Goal: Check status: Check status

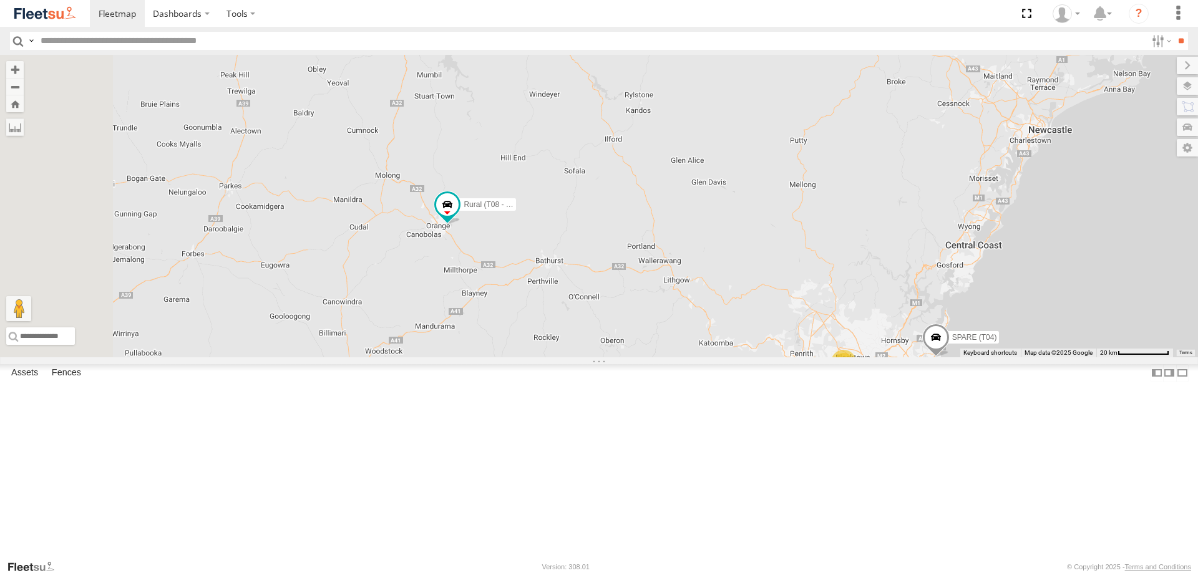
drag, startPoint x: 661, startPoint y: 175, endPoint x: 697, endPoint y: 338, distance: 166.1
click at [698, 339] on div "3 Rural (T08 - [PERSON_NAME]) Revesby (T07 - [PERSON_NAME]) SPARE (T04)" at bounding box center [599, 206] width 1198 height 303
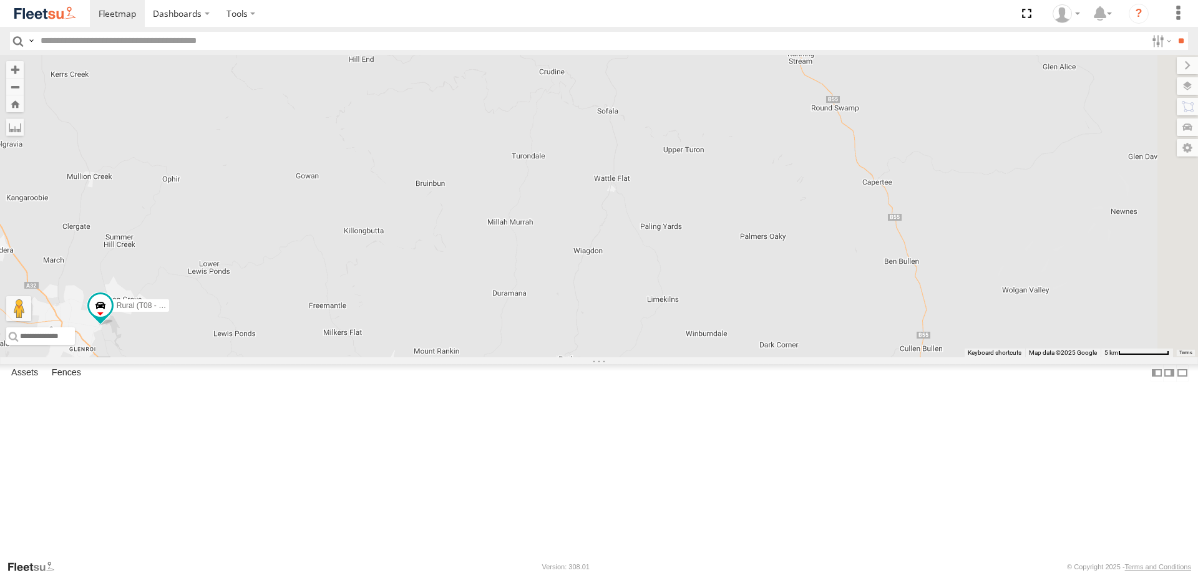
drag, startPoint x: 769, startPoint y: 238, endPoint x: 641, endPoint y: 180, distance: 140.5
click at [641, 180] on div "Rural (T08 - [PERSON_NAME]) Revesby (T07 - [PERSON_NAME]) SPARE (T04)" at bounding box center [599, 206] width 1198 height 303
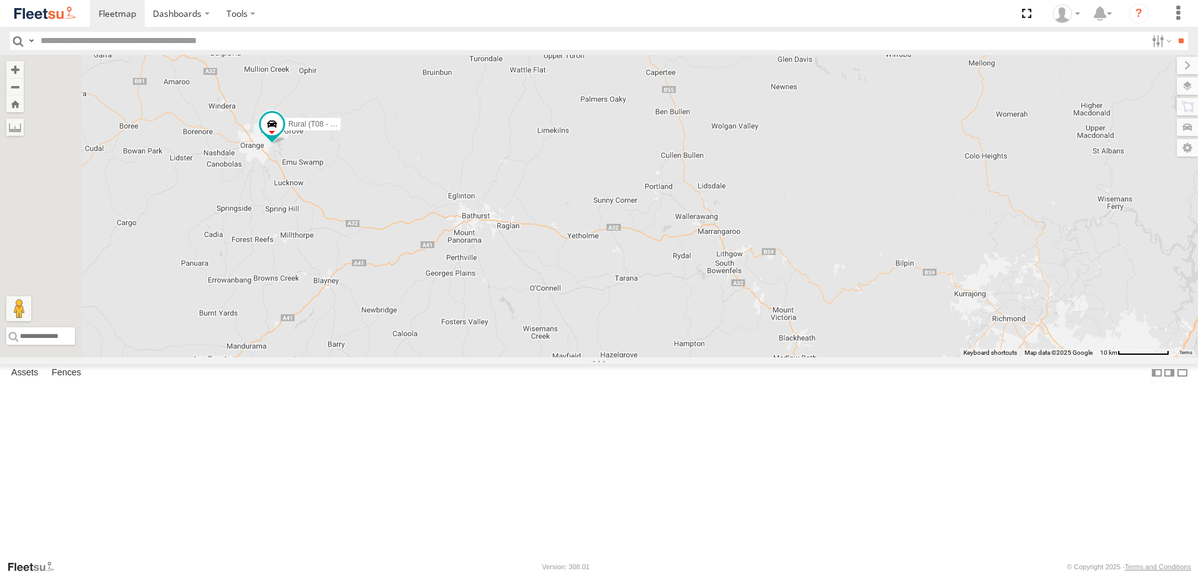
drag, startPoint x: 695, startPoint y: 327, endPoint x: 667, endPoint y: 256, distance: 76.5
click at [667, 256] on div "Rural (T08 - [PERSON_NAME]) Revesby (T07 - [PERSON_NAME]) SPARE (T04)" at bounding box center [599, 206] width 1198 height 303
click at [315, 193] on span at bounding box center [304, 181] width 22 height 22
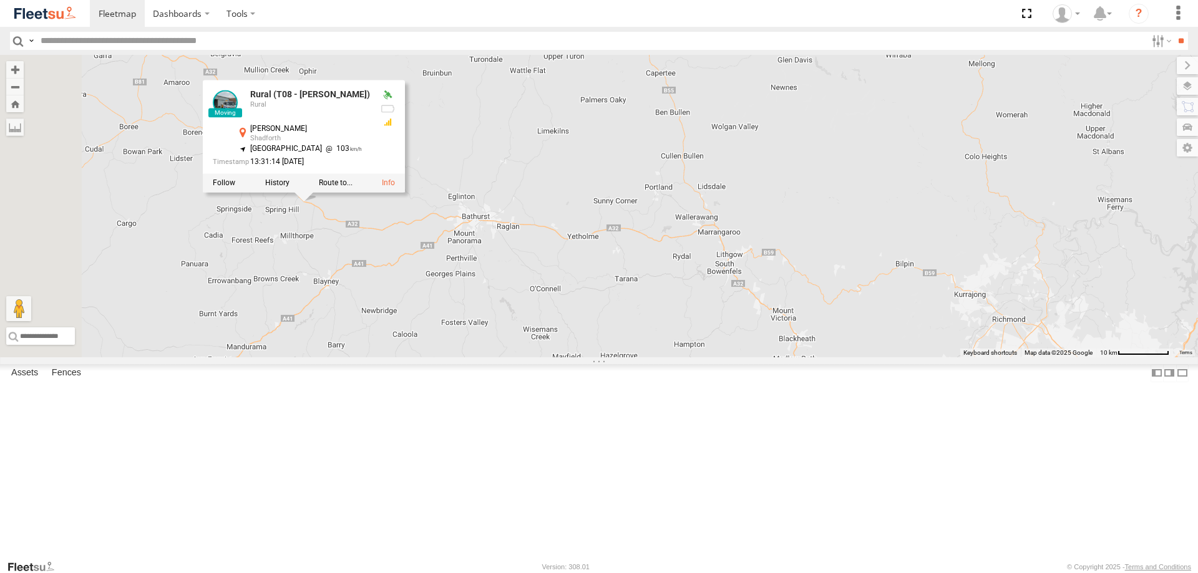
click at [289, 187] on label at bounding box center [277, 182] width 24 height 9
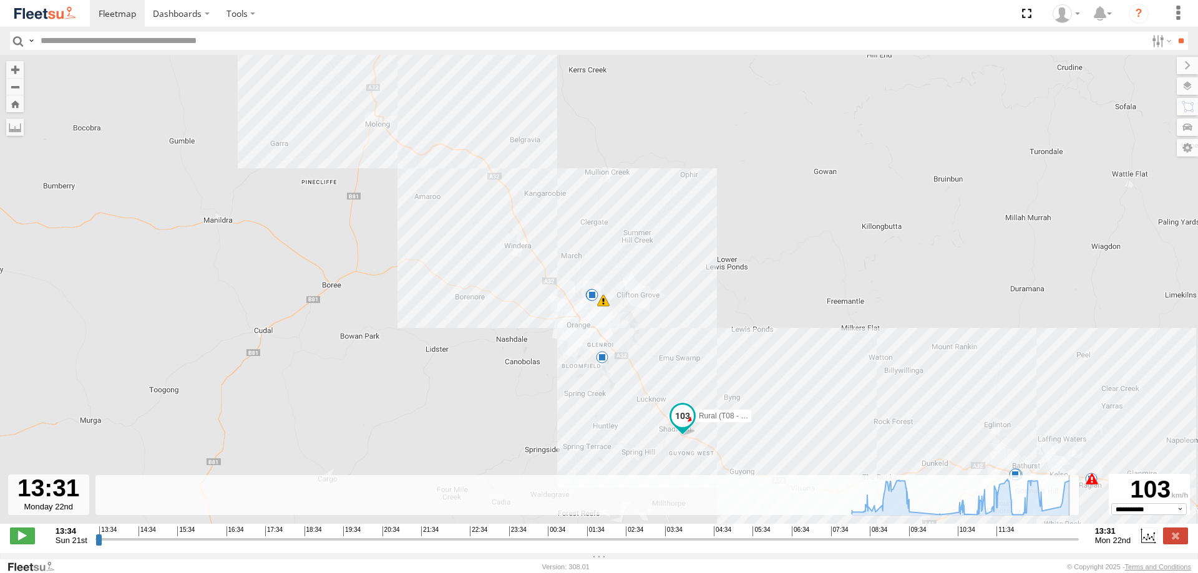
drag, startPoint x: 100, startPoint y: 545, endPoint x: 1092, endPoint y: 530, distance: 992.1
type input "**********"
click at [1079, 534] on input "range" at bounding box center [586, 539] width 983 height 12
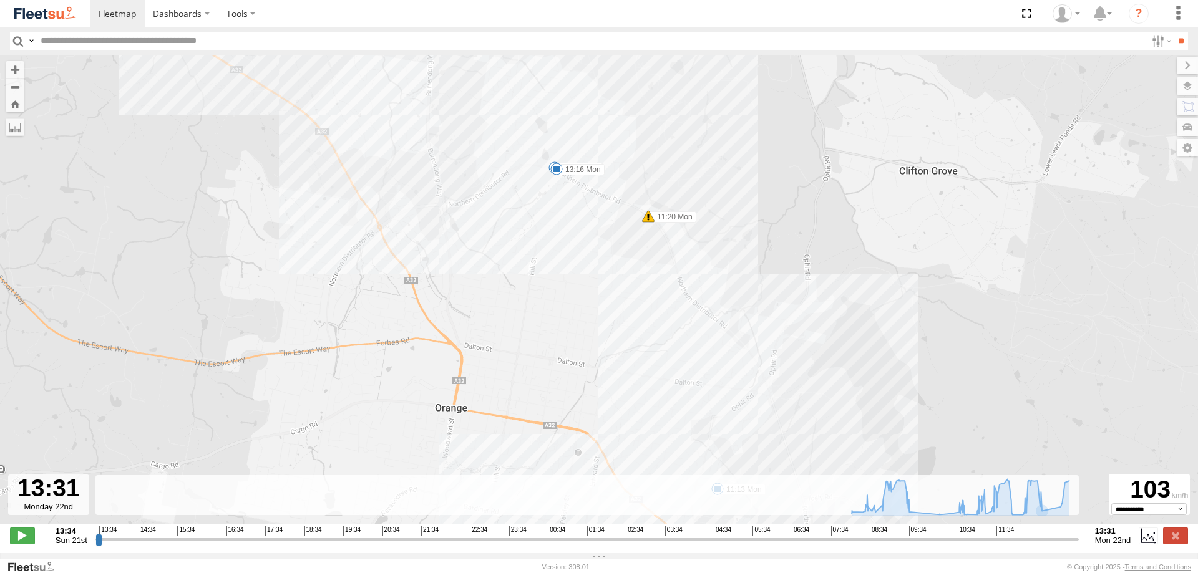
click at [649, 219] on span at bounding box center [648, 216] width 12 height 12
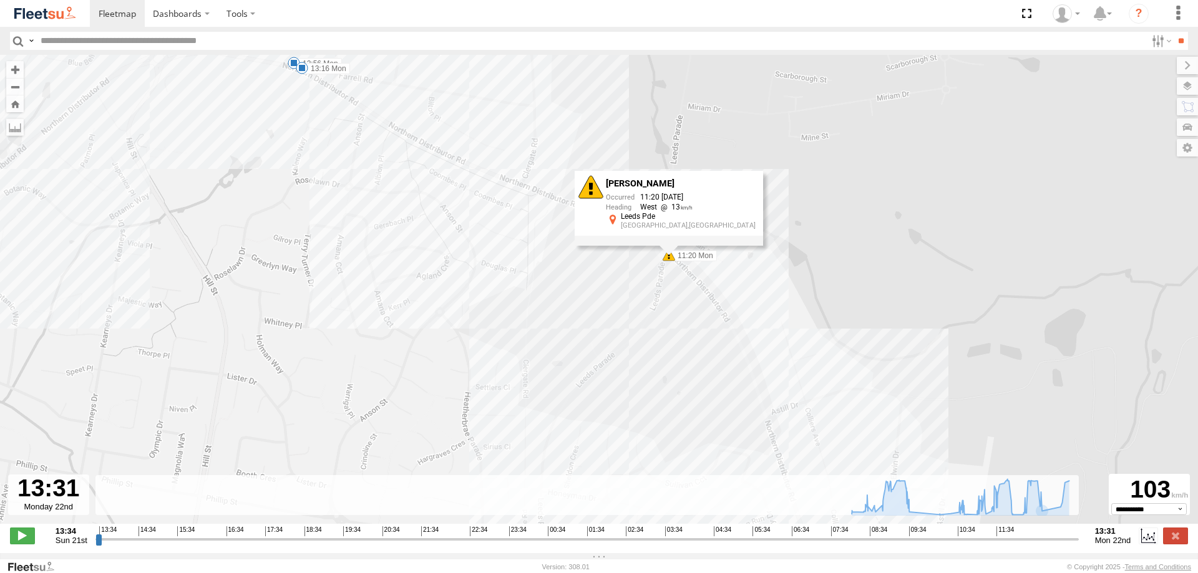
drag, startPoint x: 660, startPoint y: 188, endPoint x: 662, endPoint y: 337, distance: 148.5
click at [662, 337] on div "Rural (T08 - [PERSON_NAME]) 08:04 Mon 08:04 Mon 08:04 Mon 08:46 Mon 08:52 Mon 1…" at bounding box center [599, 296] width 1198 height 482
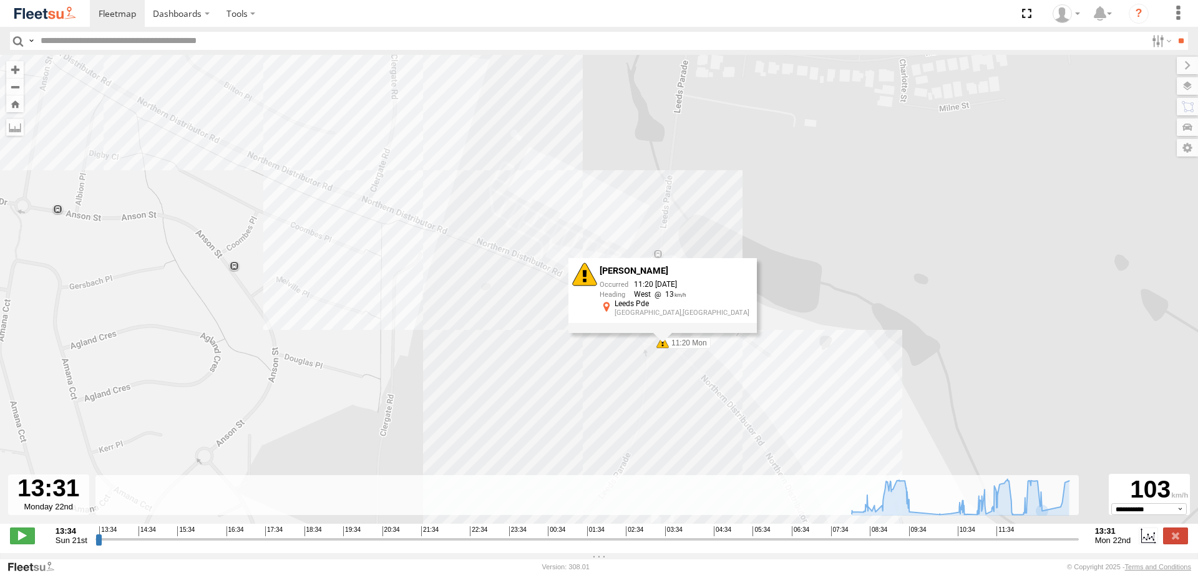
click at [674, 369] on div "Rural (T08 - [PERSON_NAME]) 08:04 Mon 08:04 Mon 08:04 Mon 08:46 Mon 08:52 Mon 1…" at bounding box center [599, 296] width 1198 height 482
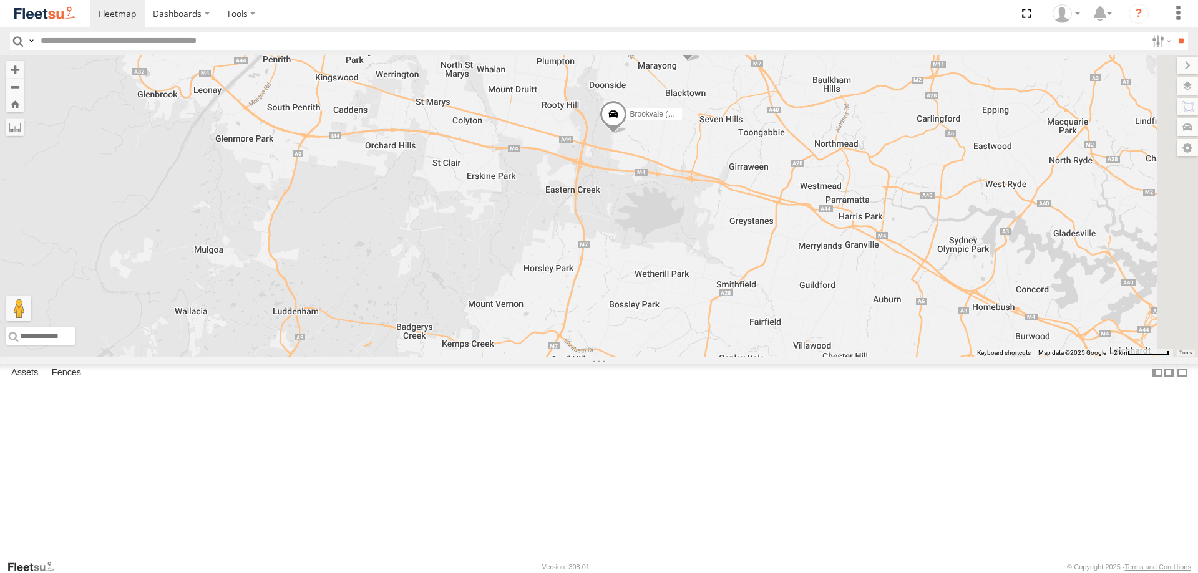
drag, startPoint x: 975, startPoint y: 142, endPoint x: 812, endPoint y: 185, distance: 168.4
click at [812, 185] on div "Rural (T08 - Matt) Blacktown #2 (T05 - Tony) Revesby (T07 - Dave) SPARE (T04) B…" at bounding box center [599, 206] width 1198 height 303
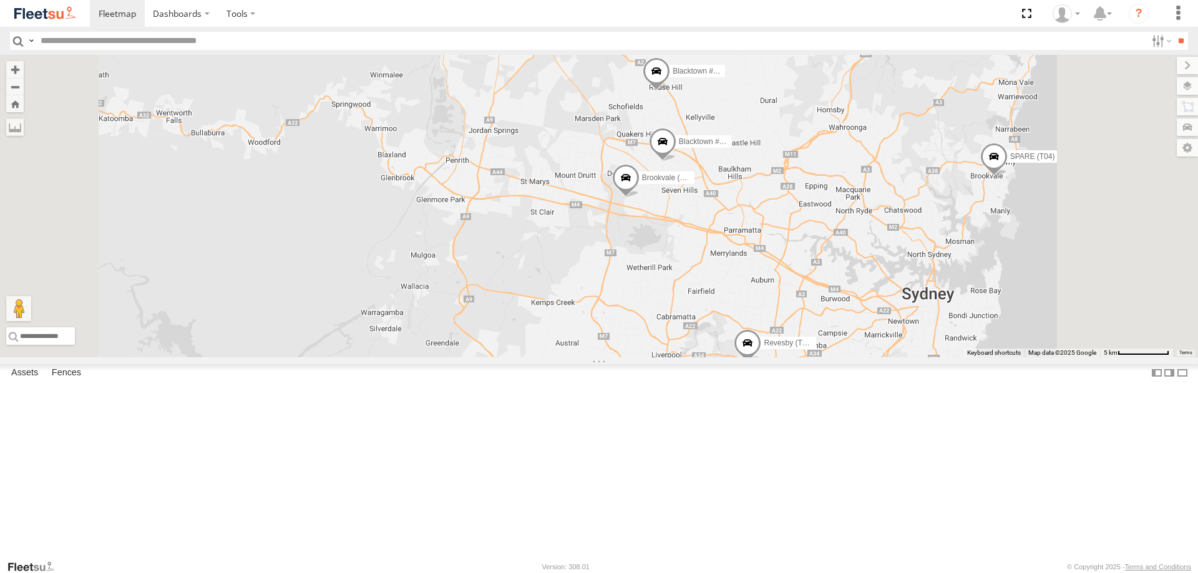
drag, startPoint x: 803, startPoint y: 120, endPoint x: 789, endPoint y: 218, distance: 98.4
click at [786, 220] on div "Rural (T08 - Matt) Blacktown #2 (T05 - Tony) Revesby (T07 - Dave) SPARE (T04) B…" at bounding box center [599, 206] width 1198 height 303
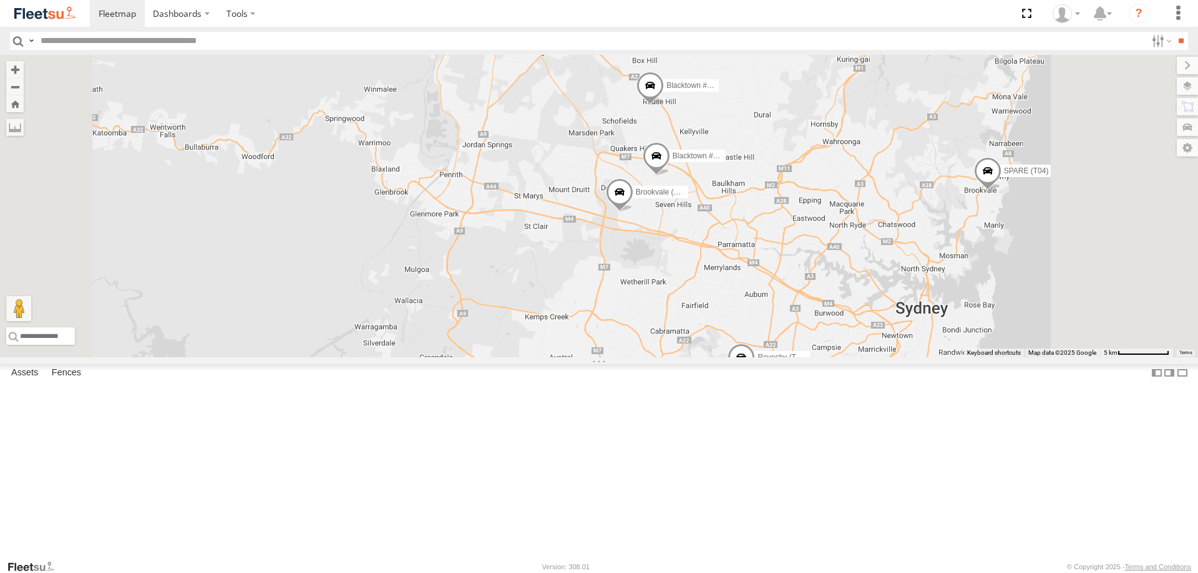
click at [664, 105] on span at bounding box center [649, 89] width 27 height 34
click at [670, 176] on span at bounding box center [656, 159] width 27 height 34
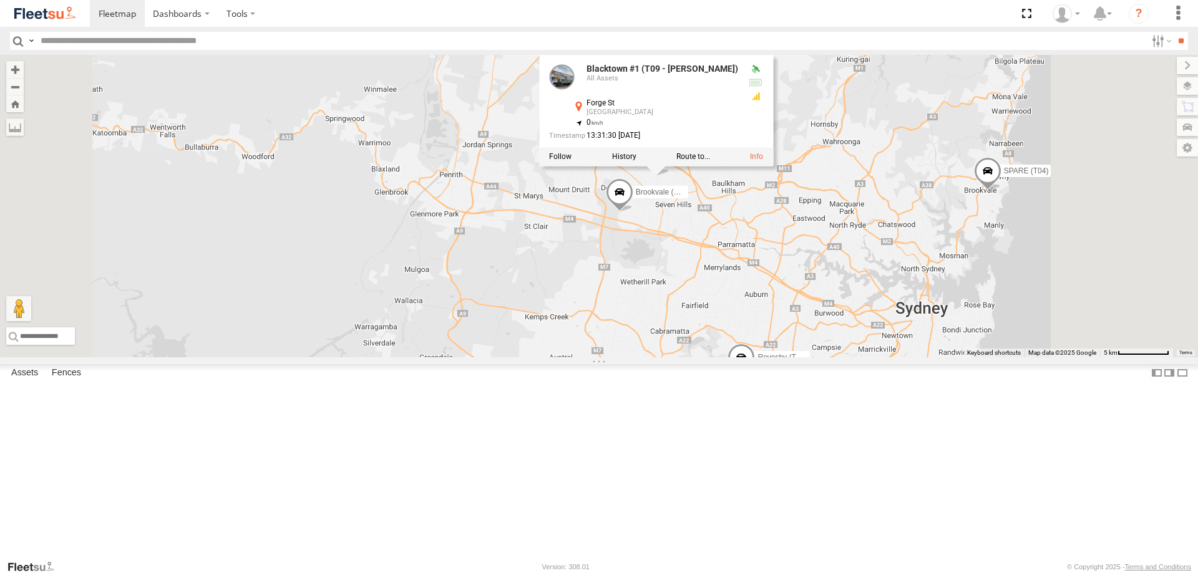
click at [633, 212] on span at bounding box center [619, 195] width 27 height 34
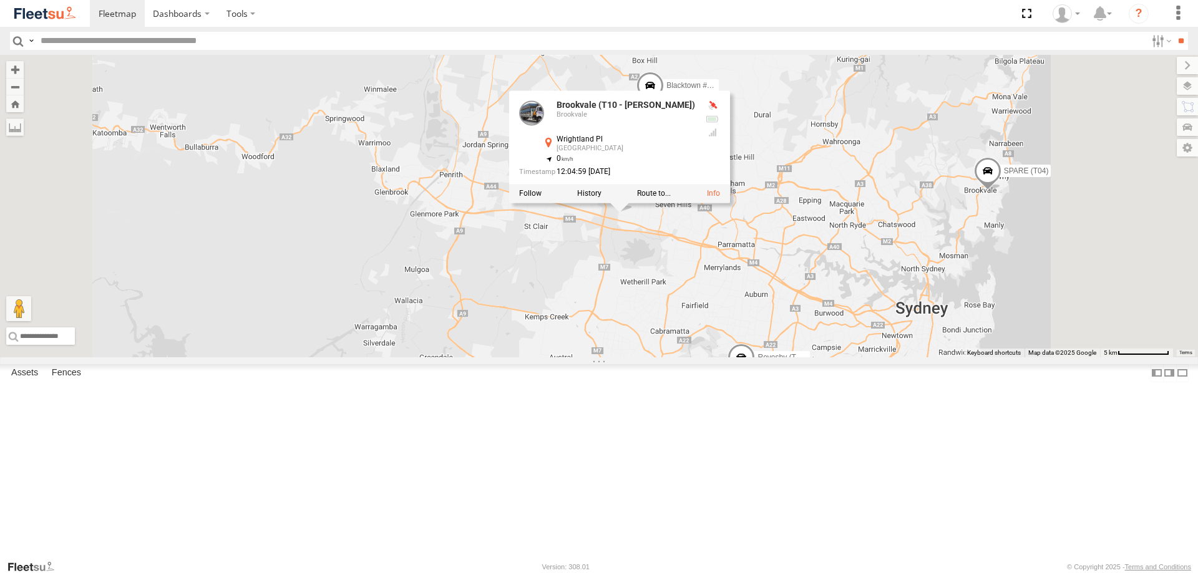
click at [755, 377] on span at bounding box center [740, 361] width 27 height 34
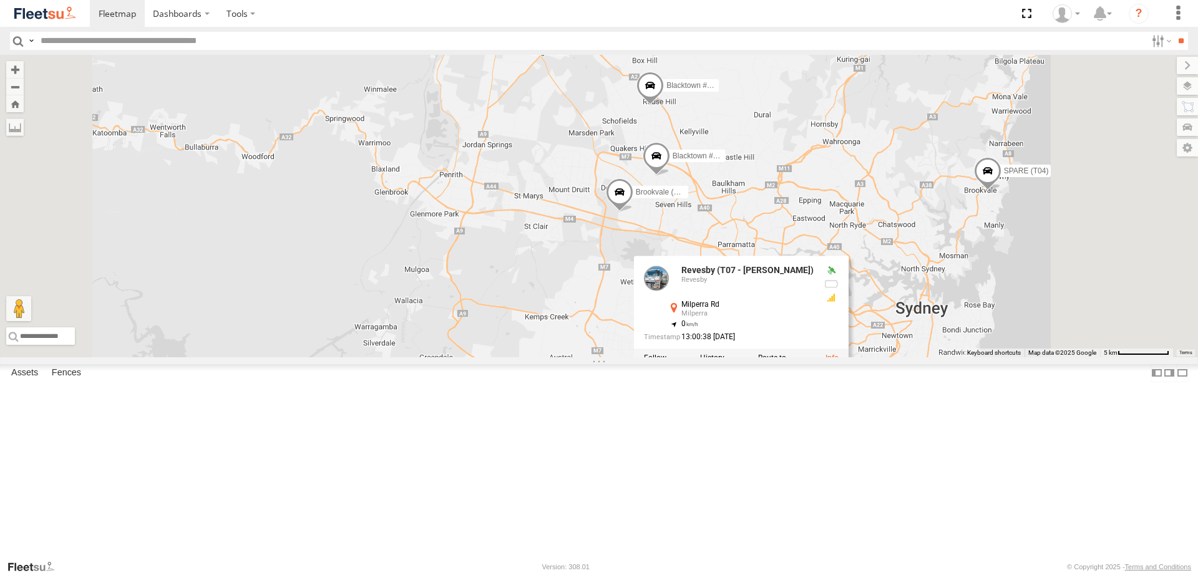
click at [1001, 190] on span at bounding box center [987, 174] width 27 height 34
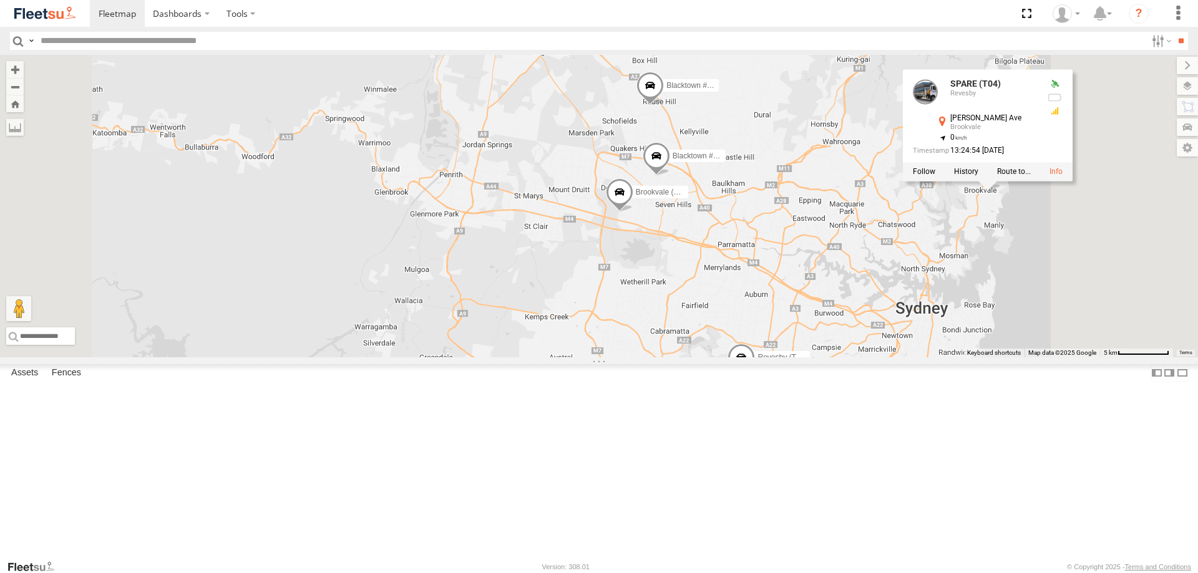
drag, startPoint x: 1078, startPoint y: 327, endPoint x: 807, endPoint y: 354, distance: 271.5
click at [807, 354] on div "Rural (T08 - Matt) Blacktown #2 (T05 - Tony) Revesby (T07 - Dave) SPARE (T04) B…" at bounding box center [599, 206] width 1198 height 303
click at [854, 233] on div "Rural (T08 - Matt) Blacktown #2 (T05 - Tony) Revesby (T07 - Dave) SPARE (T04) B…" at bounding box center [599, 206] width 1198 height 303
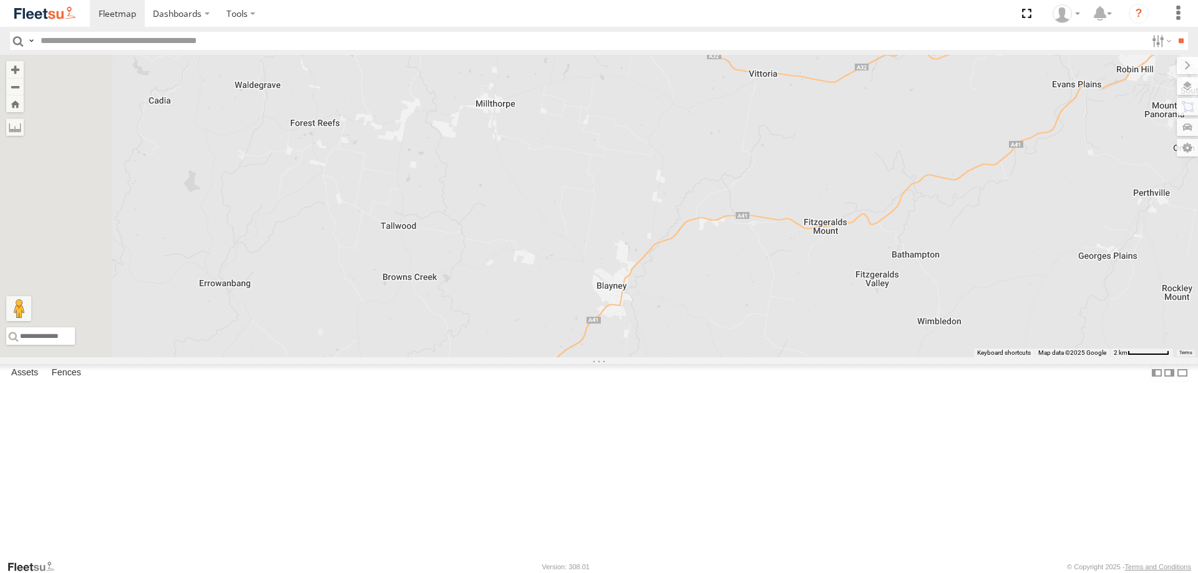
drag, startPoint x: 390, startPoint y: 211, endPoint x: 684, endPoint y: 207, distance: 294.5
click at [684, 207] on div "Rural (T08 - [PERSON_NAME]) Revesby (T07 - [PERSON_NAME]) SPARE (T04)" at bounding box center [599, 206] width 1198 height 303
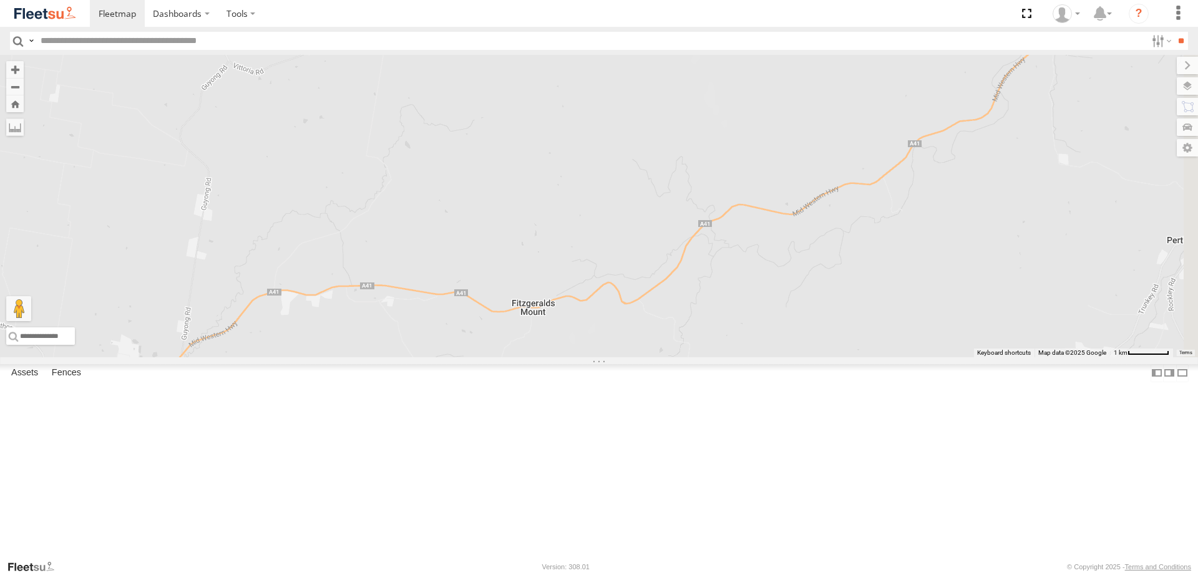
drag, startPoint x: 1031, startPoint y: 232, endPoint x: 569, endPoint y: 189, distance: 464.3
click at [569, 189] on div "Rural (T08 - [PERSON_NAME]) Revesby (T07 - [PERSON_NAME]) SPARE (T04)" at bounding box center [599, 206] width 1198 height 303
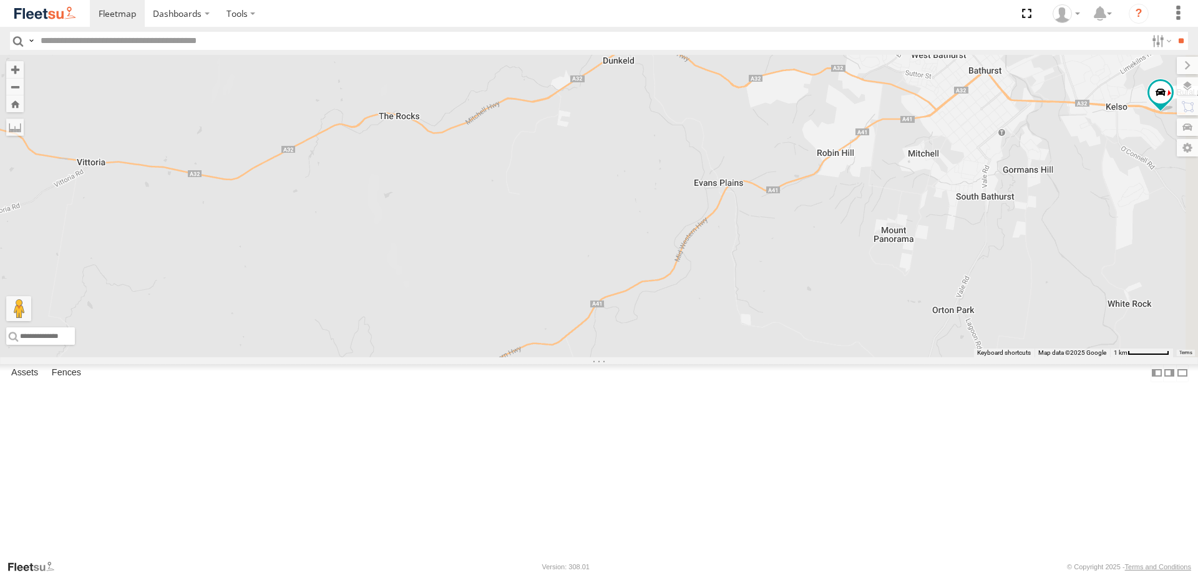
drag, startPoint x: 921, startPoint y: 145, endPoint x: 601, endPoint y: 307, distance: 358.3
click at [601, 307] on div "Rural (T08 - [PERSON_NAME]) Revesby (T07 - [PERSON_NAME]) SPARE (T04)" at bounding box center [599, 206] width 1198 height 303
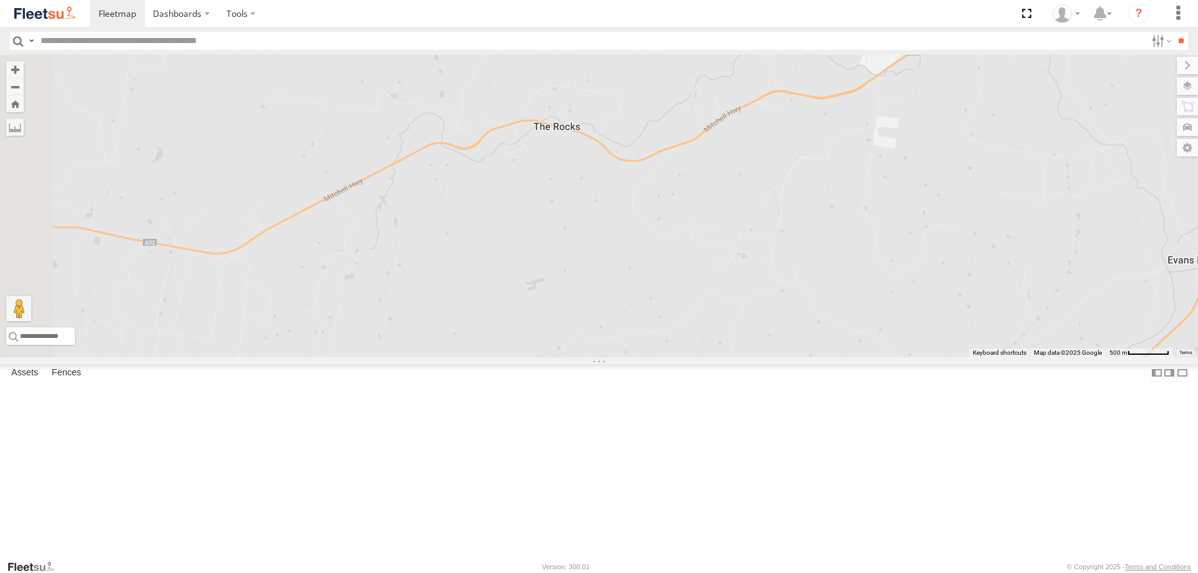
drag, startPoint x: 616, startPoint y: 206, endPoint x: 1074, endPoint y: 213, distance: 458.6
click at [1074, 213] on div "Rural (T08 - [PERSON_NAME]) Revesby (T07 - [PERSON_NAME]) SPARE (T04)" at bounding box center [599, 206] width 1198 height 303
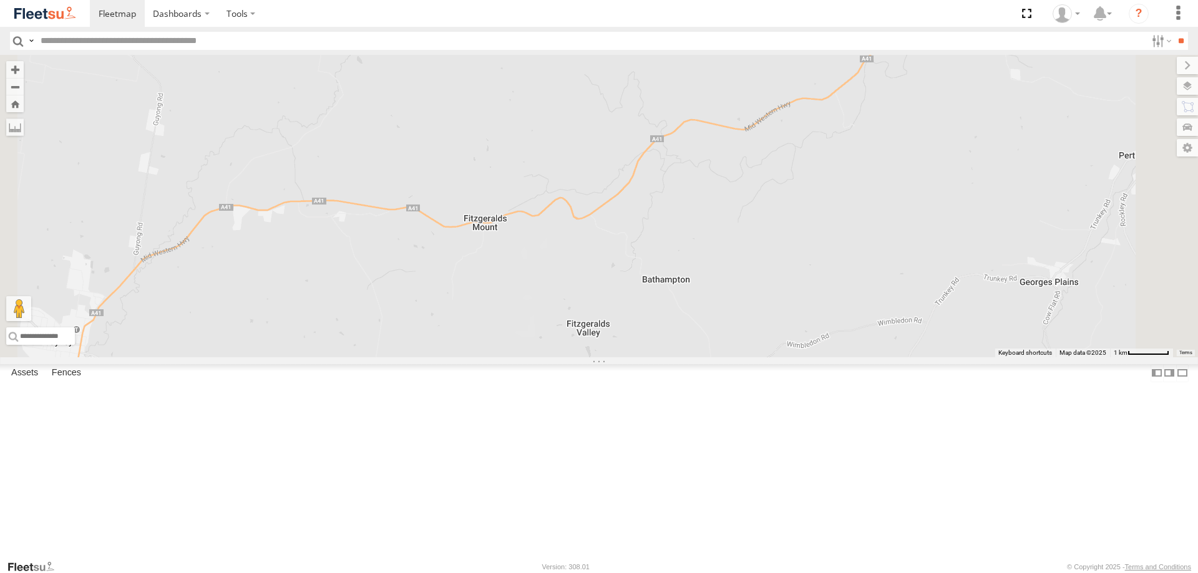
drag, startPoint x: 679, startPoint y: 440, endPoint x: 699, endPoint y: 152, distance: 289.6
click at [699, 152] on div "Rural (T08 - [PERSON_NAME]) Revesby (T07 - [PERSON_NAME]) SPARE (T04)" at bounding box center [599, 206] width 1198 height 303
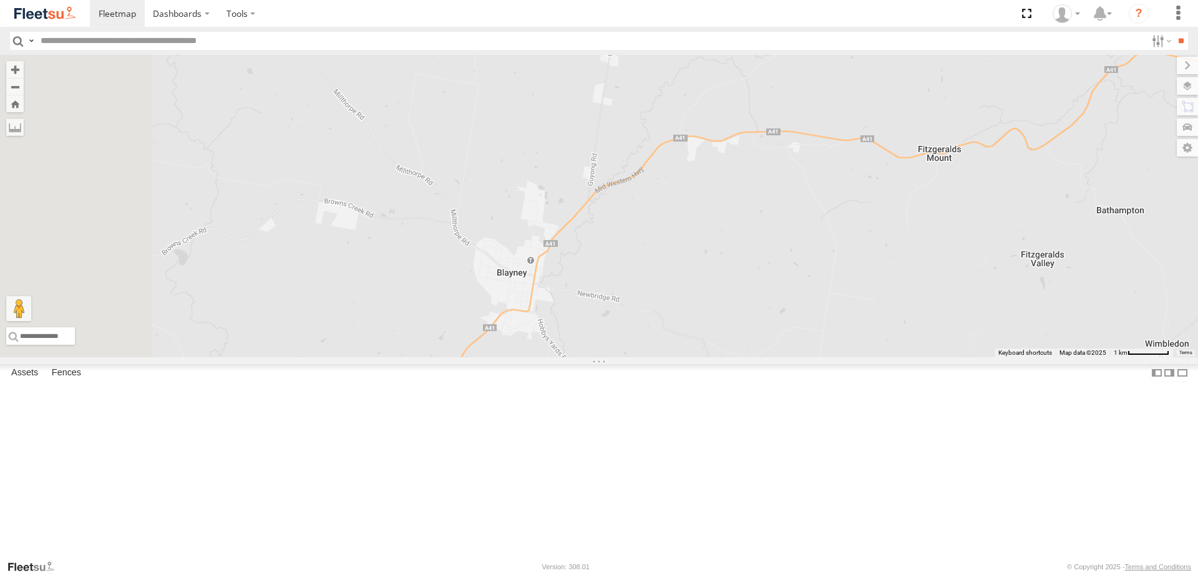
drag, startPoint x: 507, startPoint y: 364, endPoint x: 965, endPoint y: 293, distance: 463.4
click at [965, 293] on div "Rural (T08 - [PERSON_NAME]) Revesby (T07 - [PERSON_NAME]) SPARE (T04)" at bounding box center [599, 206] width 1198 height 303
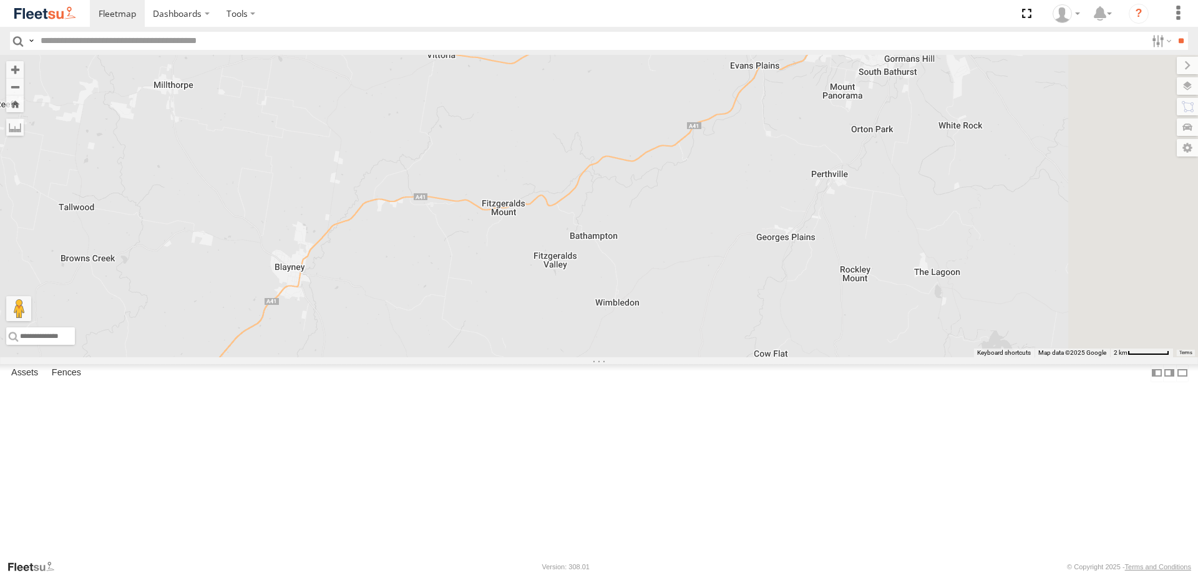
drag, startPoint x: 935, startPoint y: 316, endPoint x: 621, endPoint y: 334, distance: 314.4
click at [621, 334] on div "Rural (T08 - [PERSON_NAME]) Revesby (T07 - [PERSON_NAME]) SPARE (T04)" at bounding box center [599, 206] width 1198 height 303
